Goal: Information Seeking & Learning: Learn about a topic

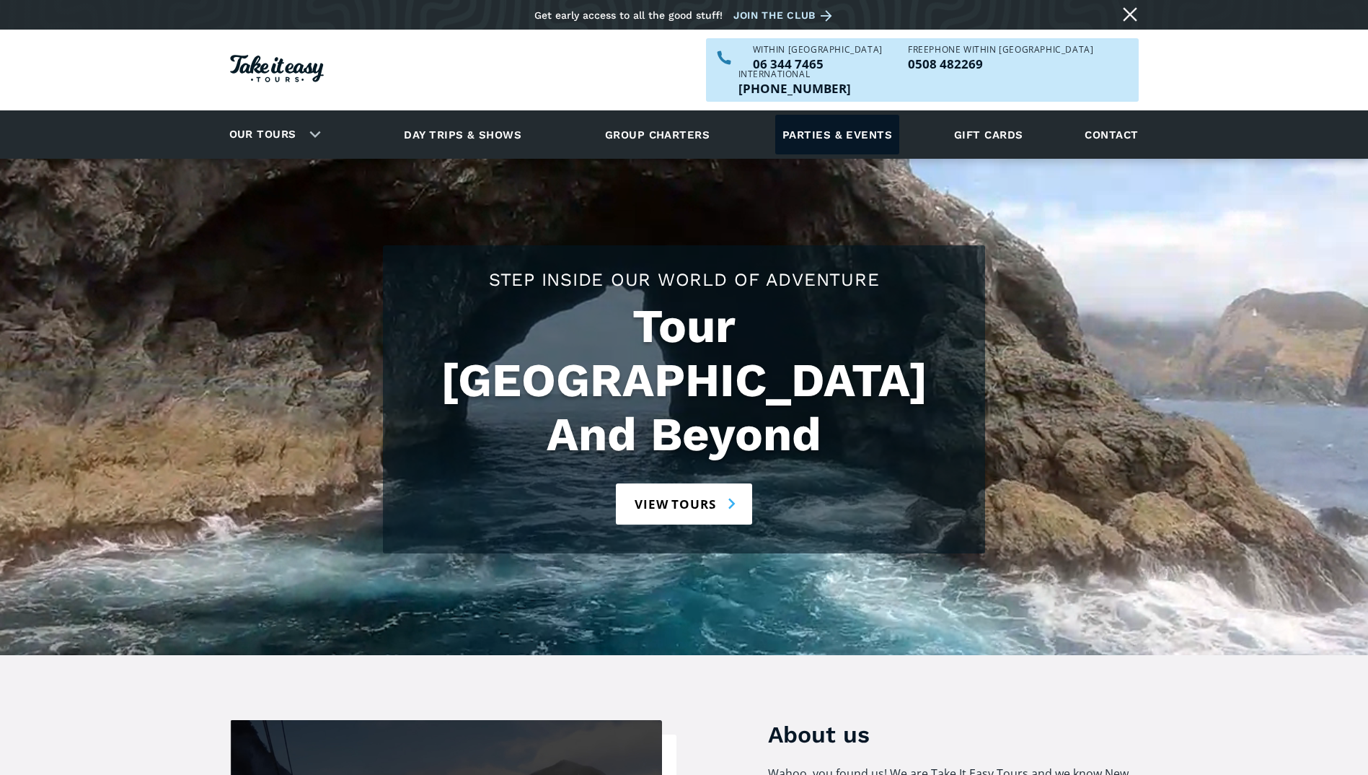
click at [851, 115] on link "Parties & events" at bounding box center [837, 135] width 124 height 40
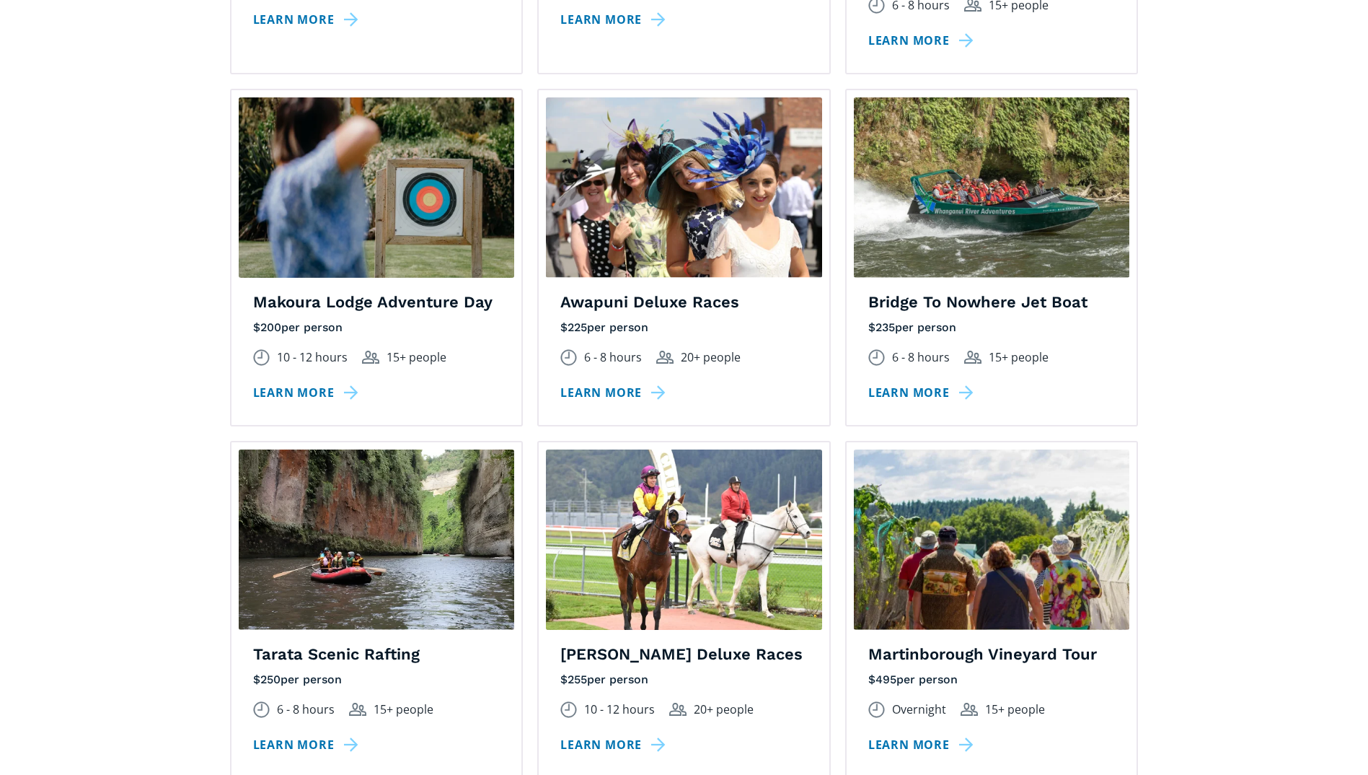
scroll to position [1875, 0]
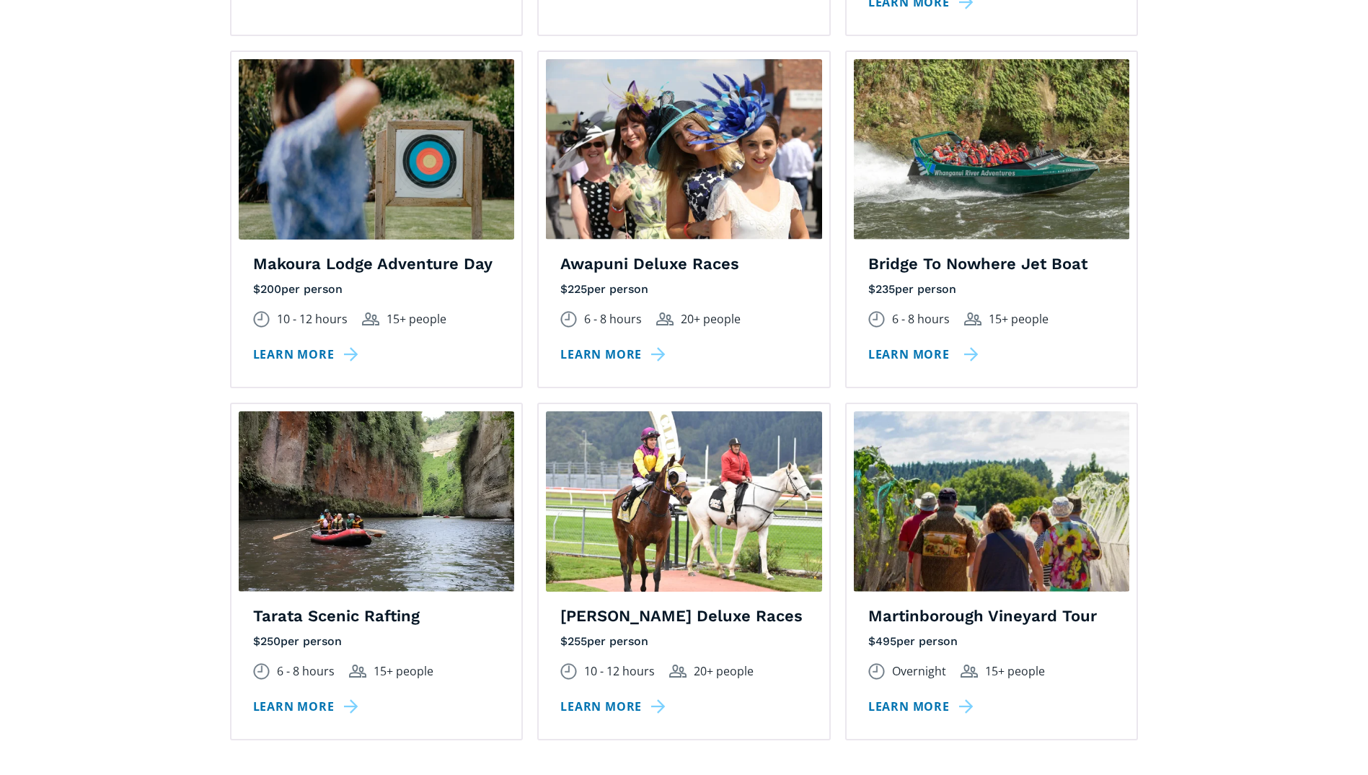
click at [928, 344] on link "Learn more" at bounding box center [923, 354] width 110 height 21
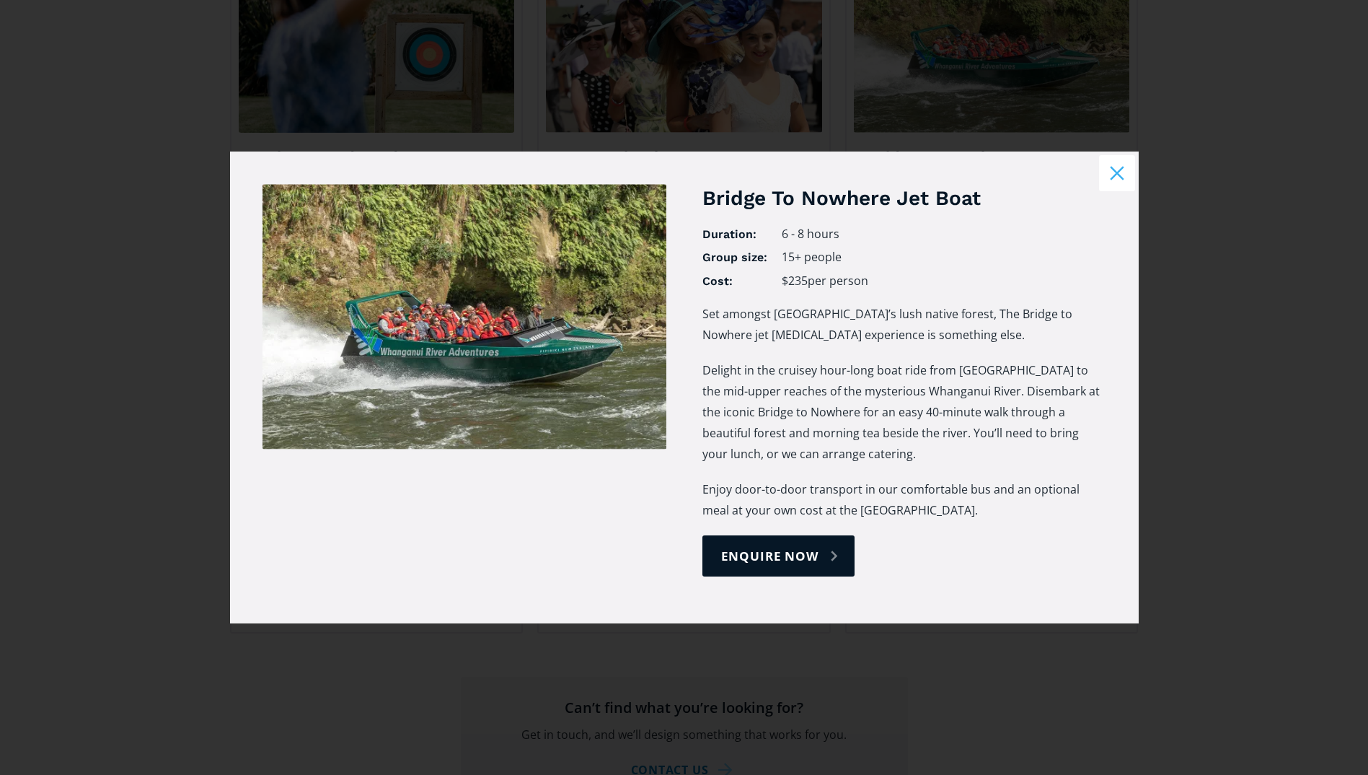
scroll to position [2020, 0]
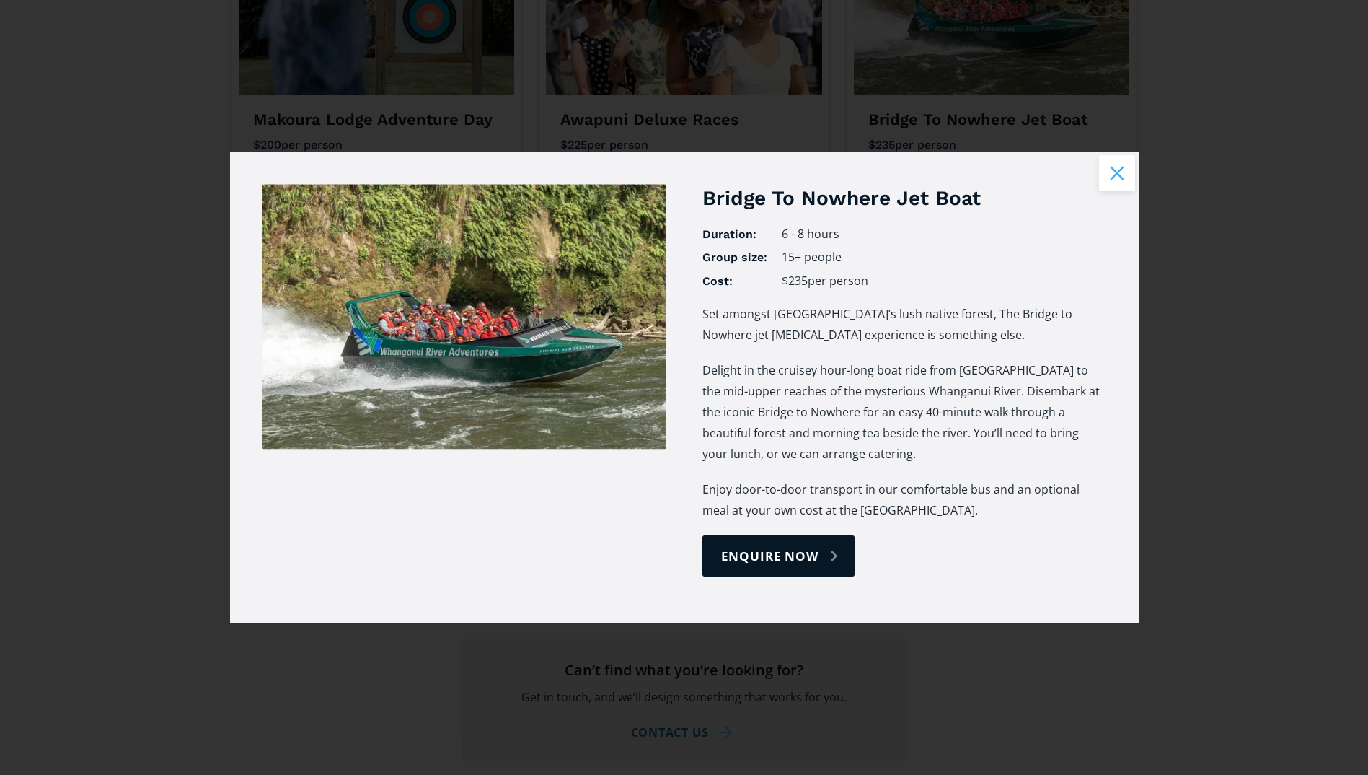
click at [1115, 167] on button "Close modal" at bounding box center [1117, 173] width 36 height 36
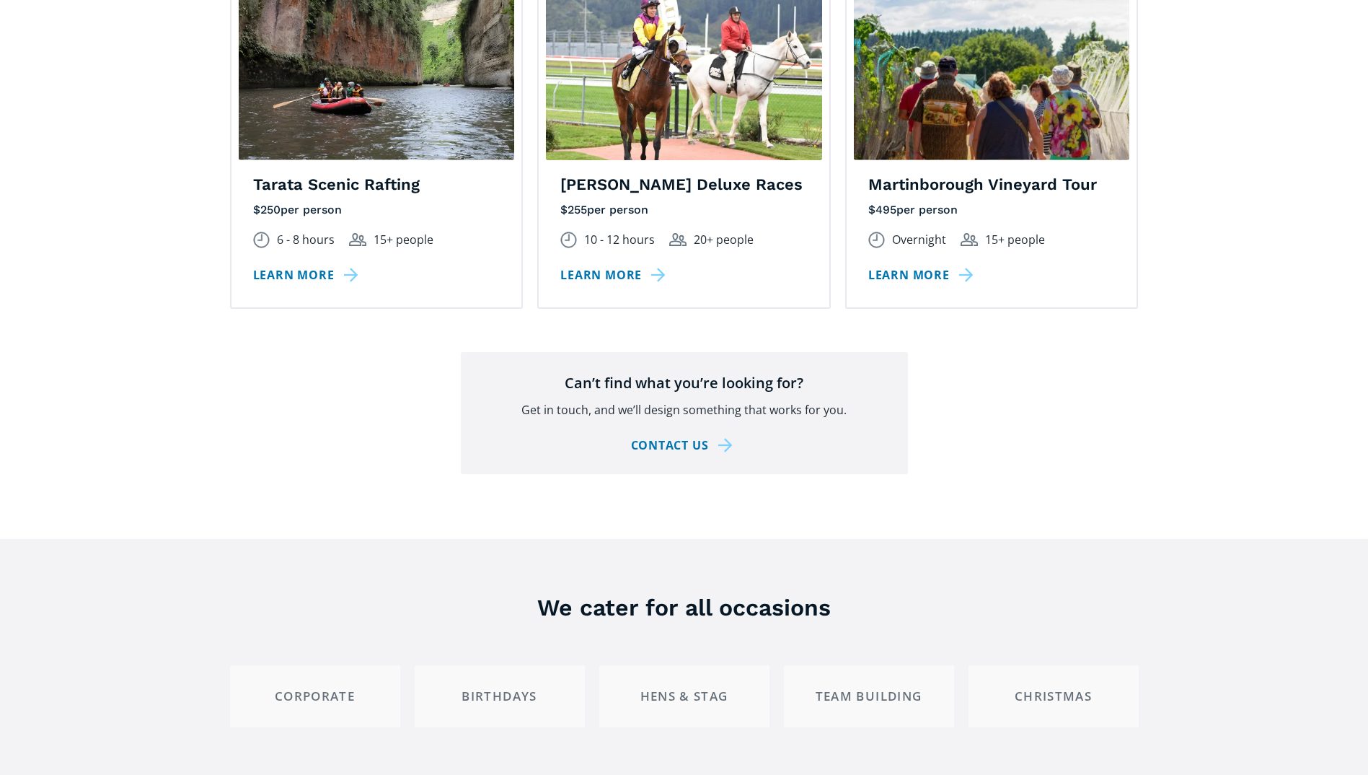
scroll to position [2308, 0]
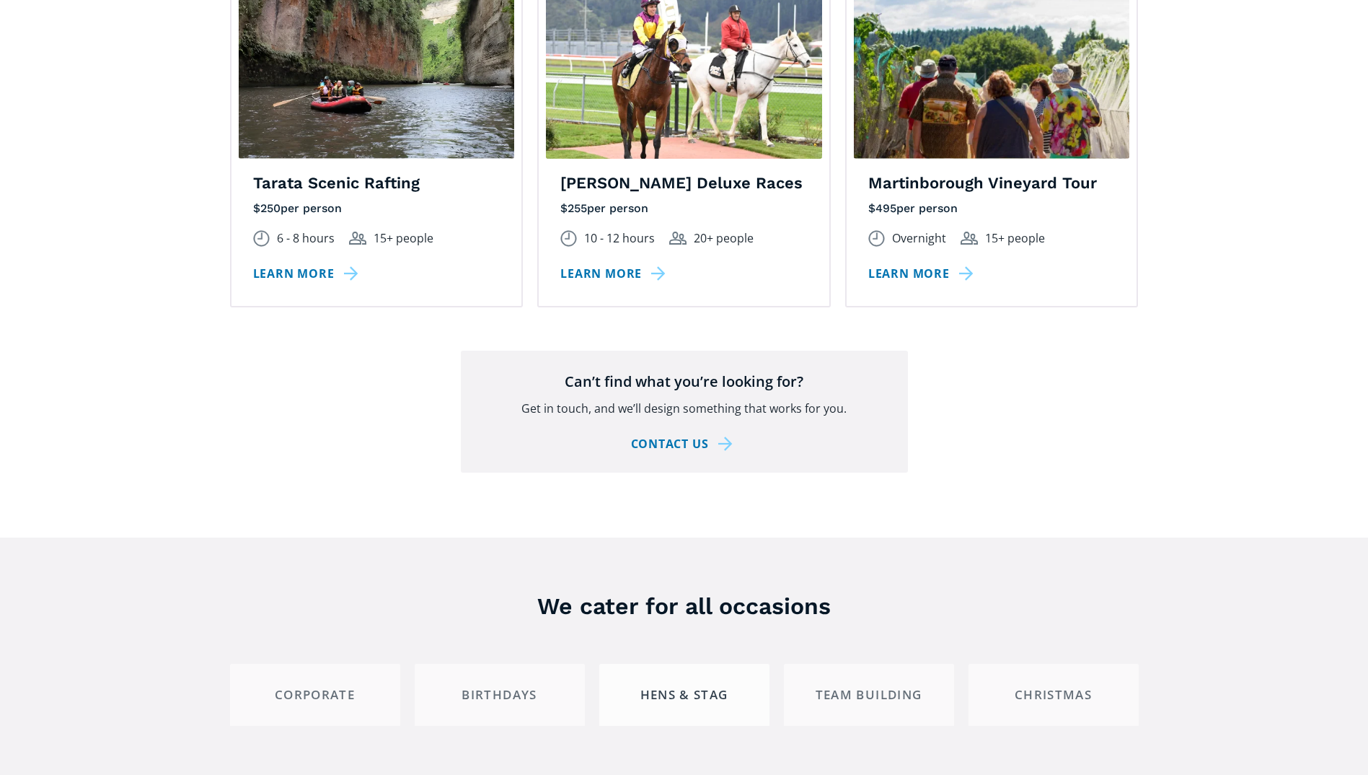
click at [675, 687] on div "Hens & Stag" at bounding box center [685, 695] width 146 height 16
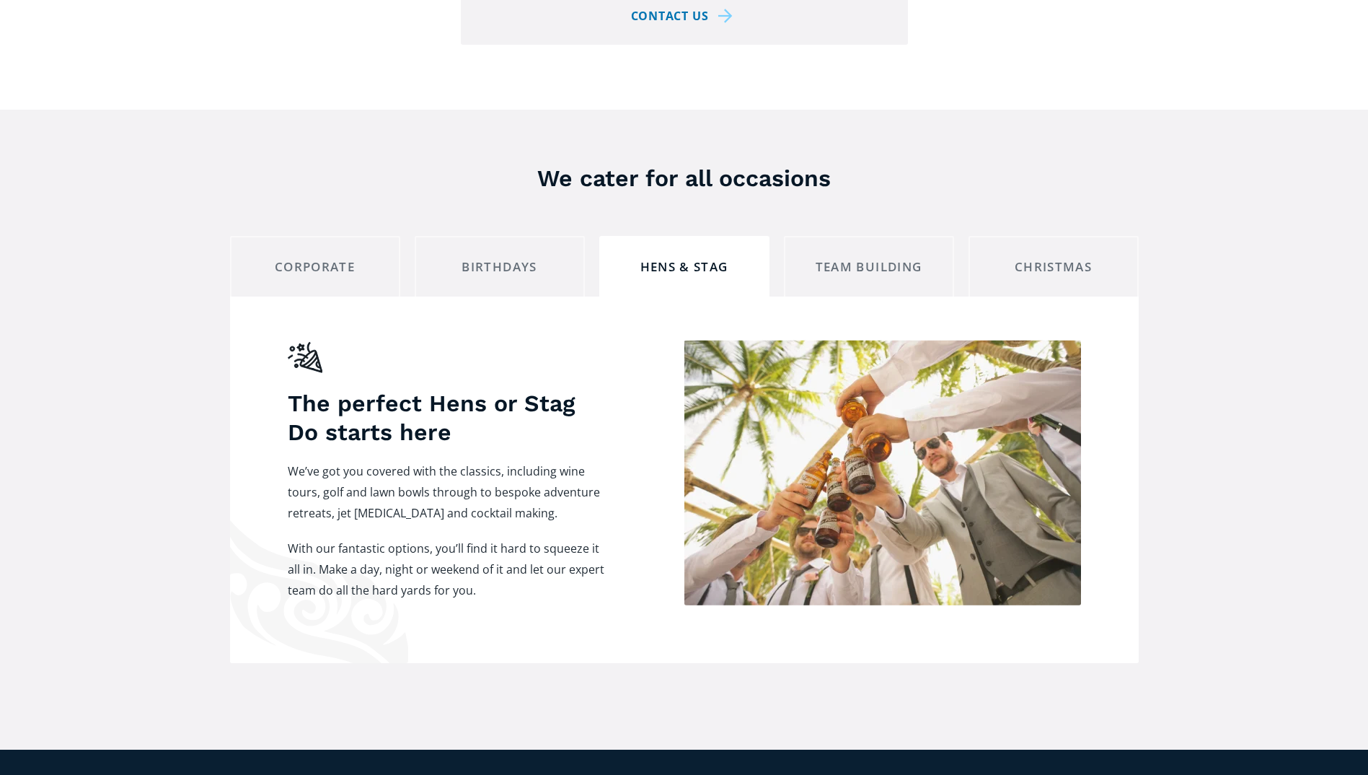
scroll to position [2741, 0]
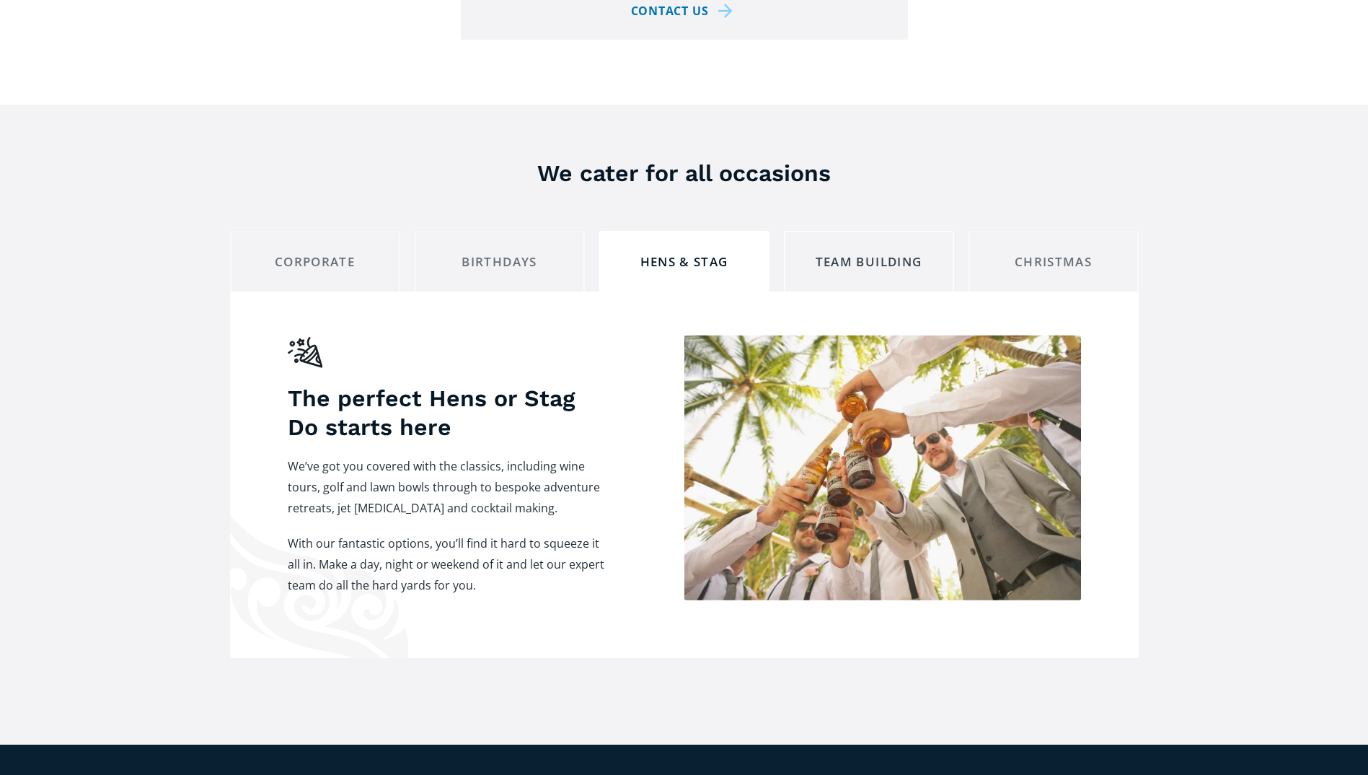
click at [880, 254] on div "Team building" at bounding box center [869, 262] width 146 height 16
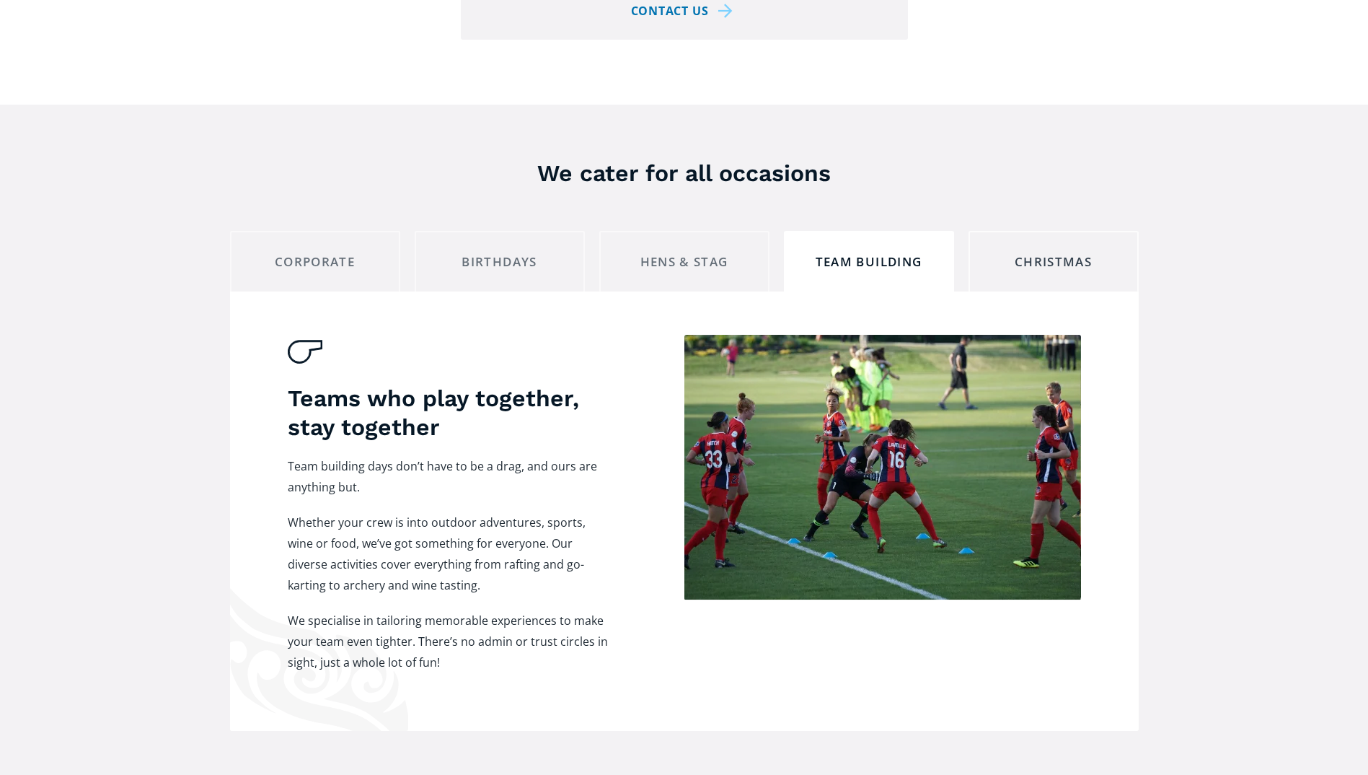
click at [1034, 254] on div "Christmas" at bounding box center [1054, 262] width 146 height 16
